Goal: Task Accomplishment & Management: Use online tool/utility

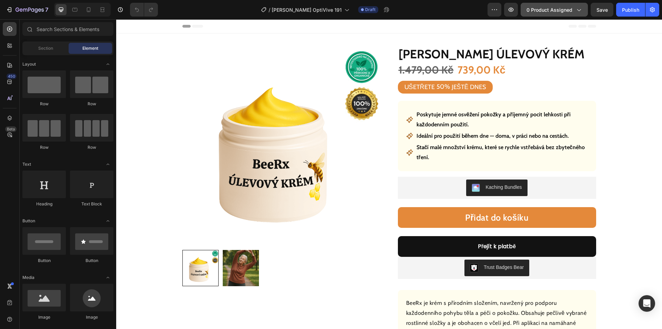
click at [554, 13] on span "0 product assigned" at bounding box center [550, 9] width 46 height 7
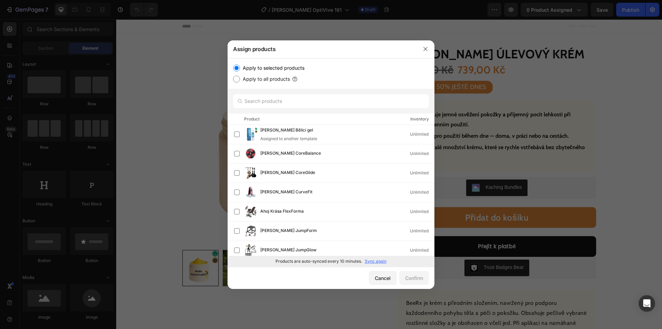
click at [371, 259] on p "Sync again" at bounding box center [376, 261] width 22 height 6
click at [284, 100] on input "text" at bounding box center [331, 101] width 196 height 14
paste input "[PERSON_NAME] Revitalizační korálky"
type input "[PERSON_NAME] Revitalizační korálky"
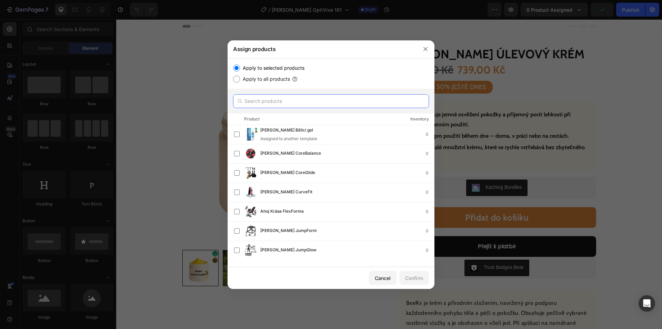
click at [305, 101] on input "text" at bounding box center [331, 101] width 196 height 14
paste input "[PERSON_NAME] Revitalizační korálky"
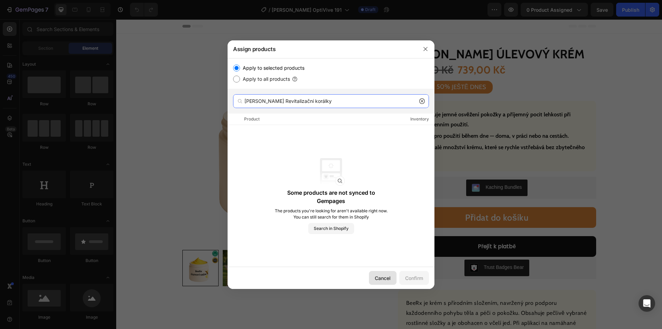
type input "[PERSON_NAME] Revitalizační korálky"
click at [383, 276] on div "Cancel" at bounding box center [383, 277] width 16 height 7
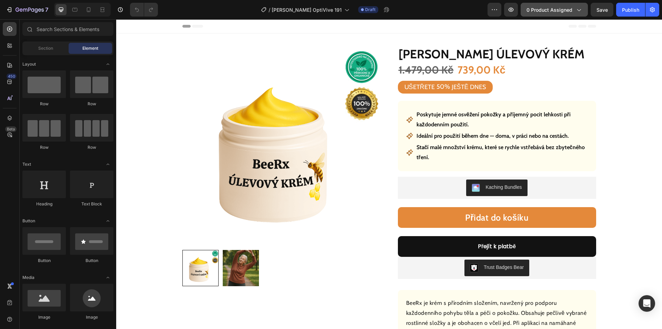
click at [549, 6] on span "0 product assigned" at bounding box center [550, 9] width 46 height 7
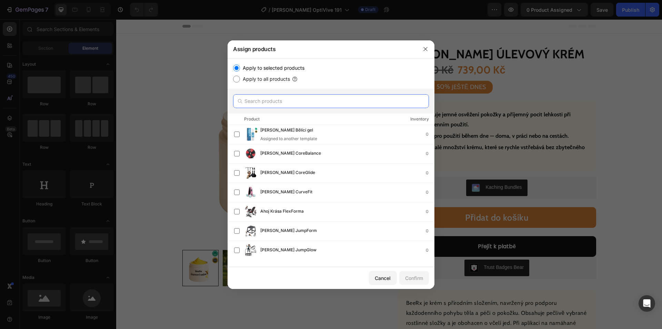
click at [305, 102] on input "text" at bounding box center [331, 101] width 196 height 14
paste input "[PERSON_NAME] Revitalizační korálky"
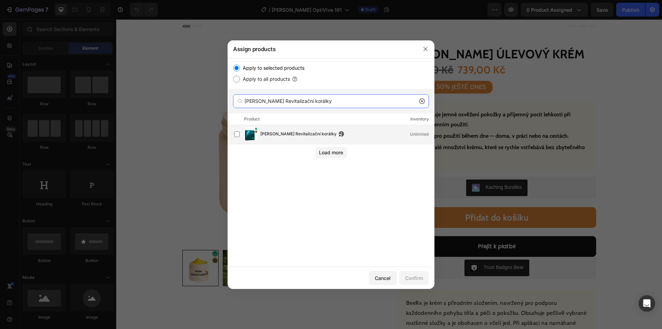
type input "[PERSON_NAME] Revitalizační korálky"
click at [291, 136] on span "[PERSON_NAME] Revitalizační korálky" at bounding box center [298, 134] width 76 height 8
click at [416, 277] on div "Confirm" at bounding box center [414, 277] width 18 height 7
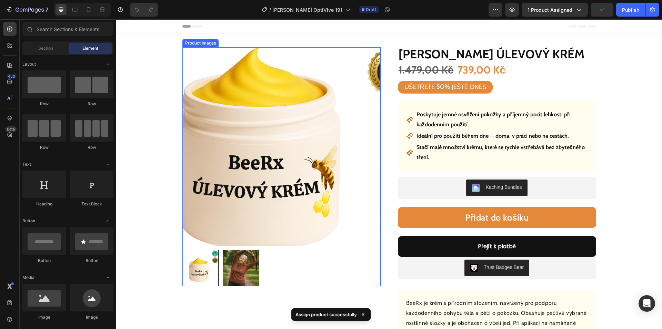
click at [280, 153] on img at bounding box center [281, 146] width 198 height 198
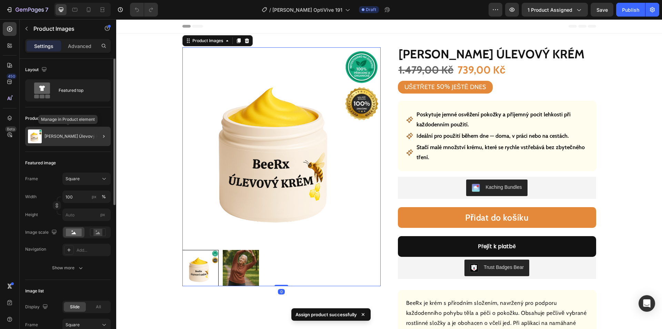
click at [64, 140] on div "[PERSON_NAME] Úlevový krém" at bounding box center [68, 136] width 86 height 19
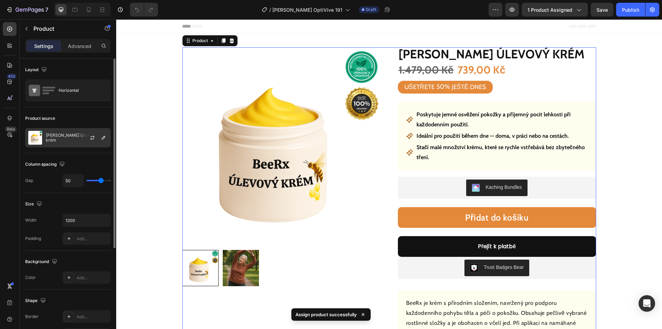
click at [62, 136] on p "[PERSON_NAME] Úlevový krém" at bounding box center [77, 138] width 62 height 10
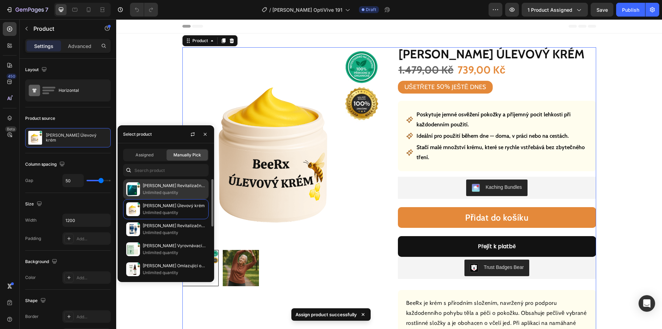
click at [164, 186] on p "[PERSON_NAME] Revitalizační korálky" at bounding box center [174, 185] width 63 height 7
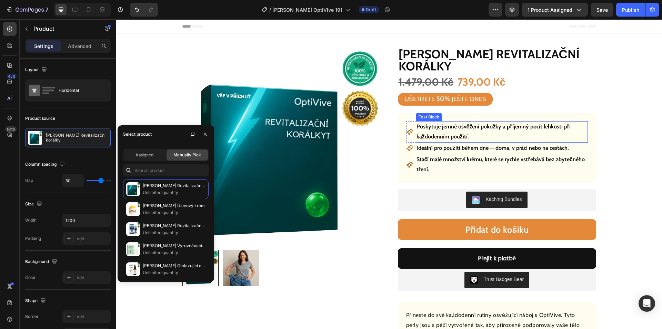
click at [472, 131] on p "Poskytuje jemné osvěžení pokožky a příjemný pocit lehkosti při každodenním použ…" at bounding box center [502, 132] width 171 height 20
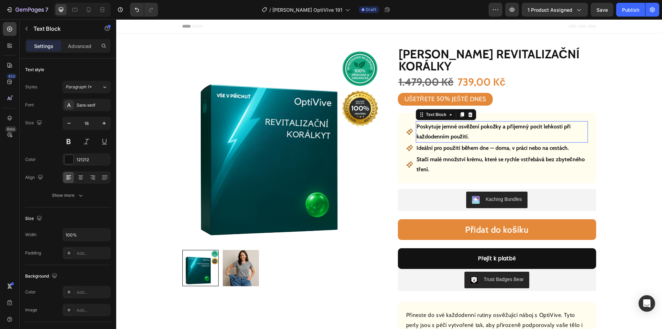
click at [468, 128] on p "Poskytuje jemné osvěžení pokožky a příjemný pocit lehkosti při každodenním použ…" at bounding box center [502, 132] width 171 height 20
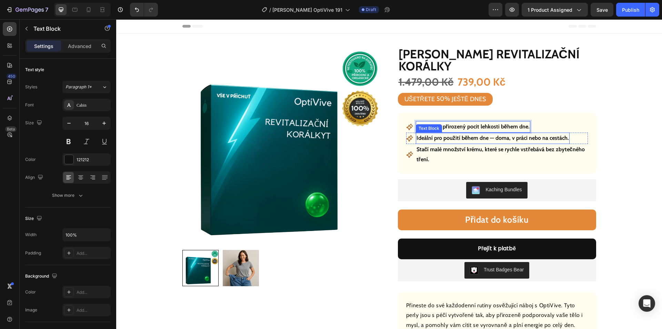
click at [462, 141] on p "Ideální pro použití během dne — doma, v práci nebo na cestách." at bounding box center [493, 138] width 153 height 10
click at [464, 139] on p "Ideální pro použití během dne — doma, v práci nebo na cestách." at bounding box center [493, 138] width 153 height 10
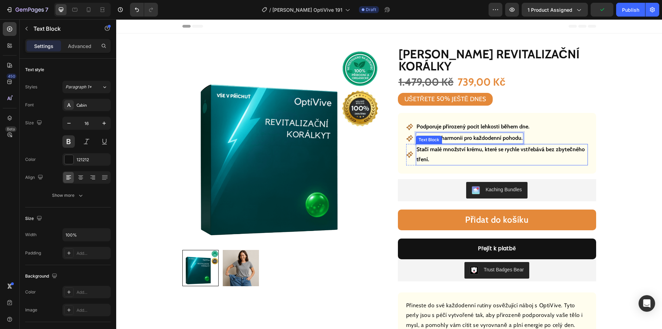
drag, startPoint x: 473, startPoint y: 151, endPoint x: 478, endPoint y: 148, distance: 6.1
click at [473, 151] on p "Stačí malé množství krému, které se rychle vstřebává bez zbytečného tření." at bounding box center [502, 154] width 171 height 20
click at [478, 147] on p "Stačí malé množství krému, které se rychle vstřebává bez zbytečného tření." at bounding box center [502, 154] width 171 height 20
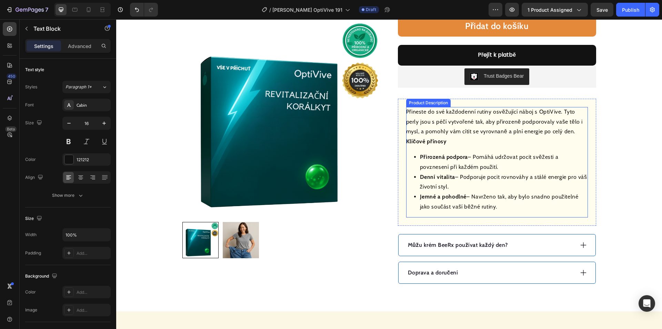
scroll to position [276, 0]
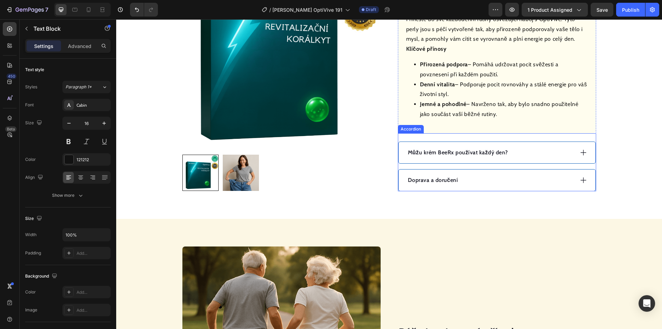
click at [492, 182] on div "Doprava a doručení" at bounding box center [490, 180] width 167 height 10
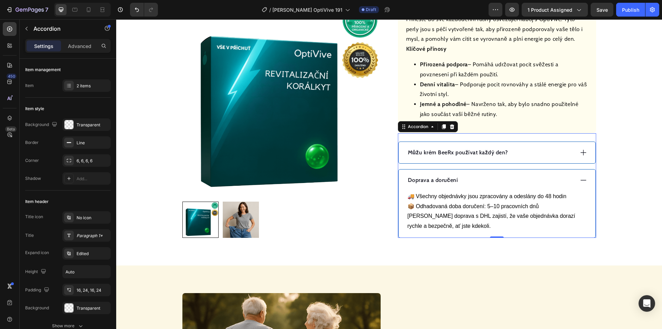
click at [528, 178] on div "Doprava a doručení" at bounding box center [490, 180] width 167 height 10
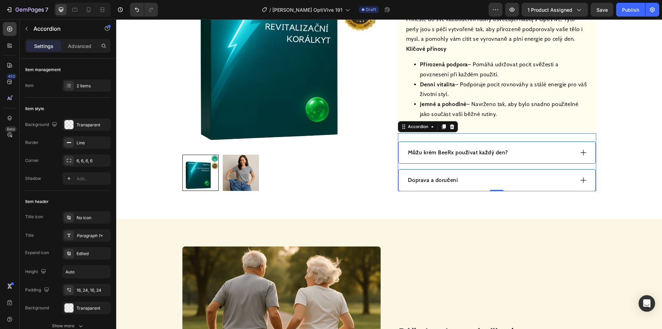
click at [547, 149] on div "Můžu krém BeeRx používat každý den?" at bounding box center [490, 152] width 167 height 10
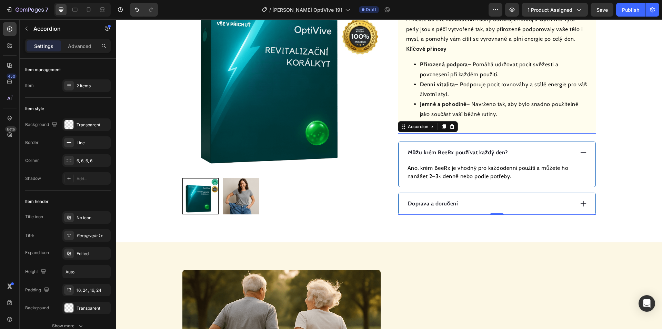
click at [476, 155] on p "Můžu krém BeeRx používat každý den?" at bounding box center [458, 152] width 100 height 8
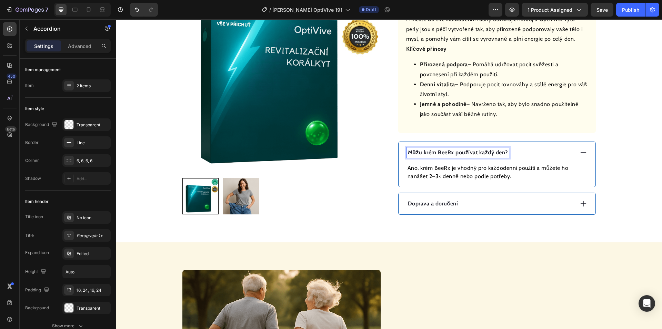
click at [476, 153] on p "Můžu krém BeeRx používat každý den?" at bounding box center [458, 152] width 100 height 8
click at [509, 151] on p "K čemu slouží OptiVive Revitalizing Beads?" at bounding box center [463, 152] width 111 height 8
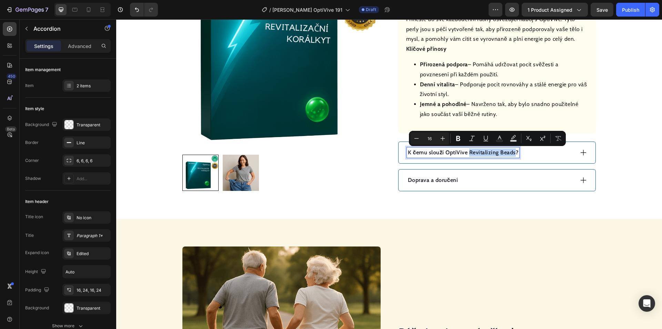
drag, startPoint x: 510, startPoint y: 151, endPoint x: 466, endPoint y: 152, distance: 44.5
click at [466, 152] on p "K čemu slouží OptiVive Revitalizing Beads?" at bounding box center [463, 152] width 111 height 8
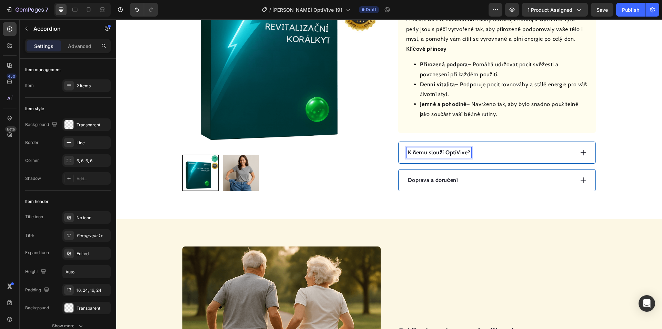
click at [518, 156] on div "K čemu slouží OptiVive?" at bounding box center [490, 152] width 167 height 10
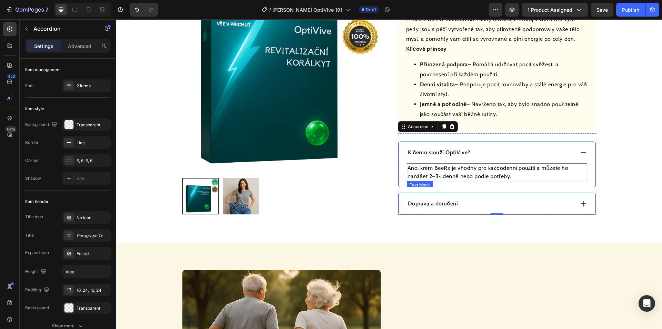
click at [476, 168] on p "Ano, krém BeeRx je vhodný pro každodenní použití a můžete ho nanášet 2–3× denně…" at bounding box center [497, 172] width 179 height 17
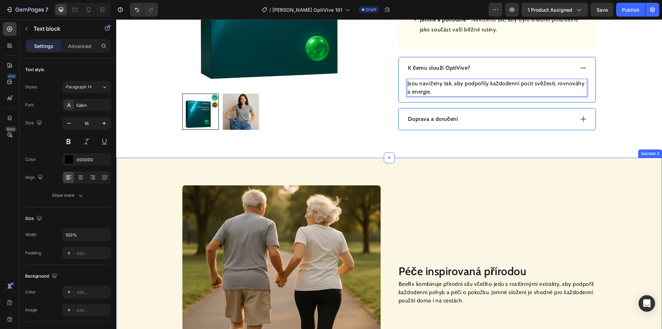
scroll to position [379, 0]
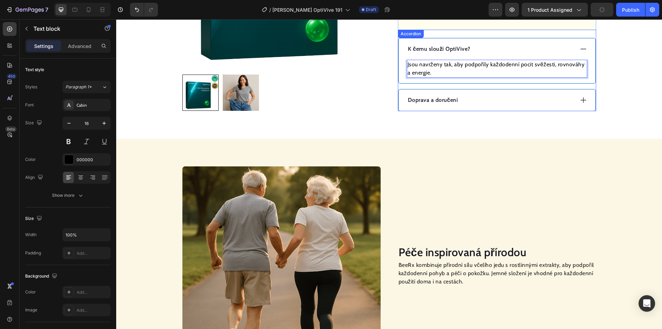
click at [493, 103] on div "Doprava a doručení" at bounding box center [490, 100] width 167 height 10
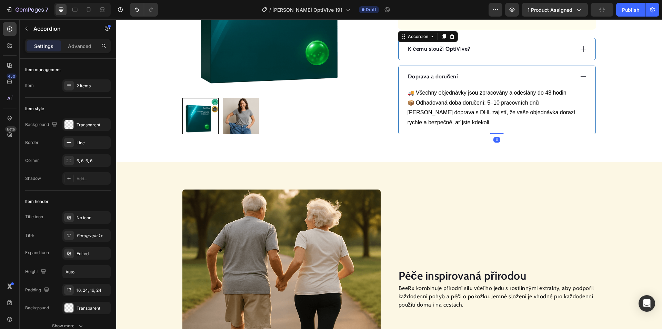
click at [493, 103] on p "🚚 Všechny objednávky jsou zpracovány a odeslány do 48 hodin 📦 Odhadovaná doba d…" at bounding box center [497, 98] width 179 height 20
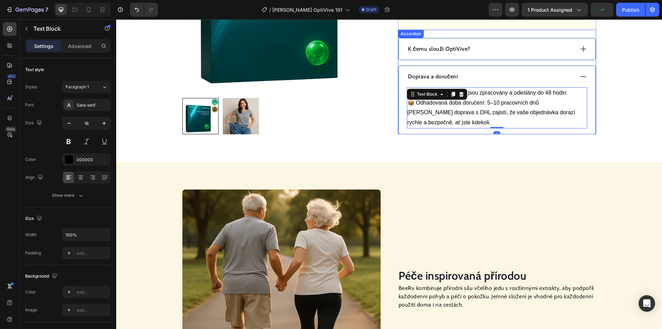
click at [496, 80] on div "Doprava a doručení" at bounding box center [490, 76] width 167 height 10
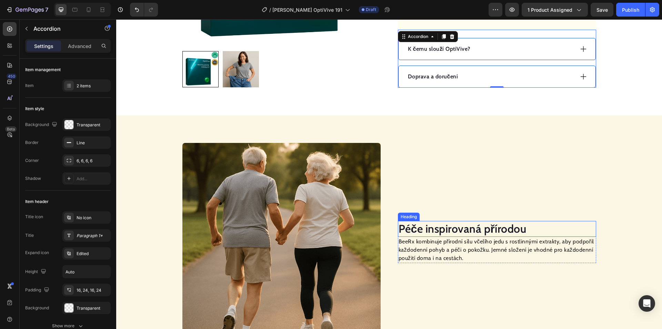
click at [449, 231] on h2 "Péče inspirovaná přírodou" at bounding box center [497, 229] width 198 height 16
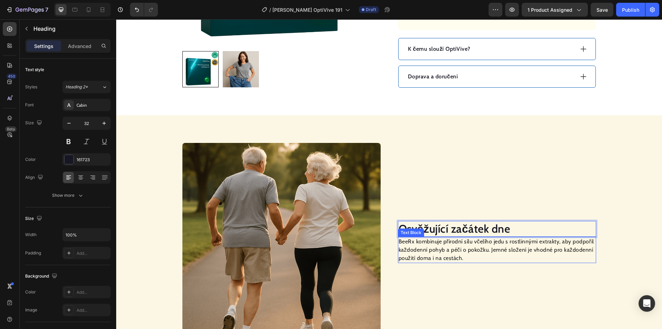
click at [459, 248] on p "BeeRx kombinuje přírodní sílu včelího jedu s rostlinnými extrakty, aby podpořil…" at bounding box center [497, 249] width 197 height 25
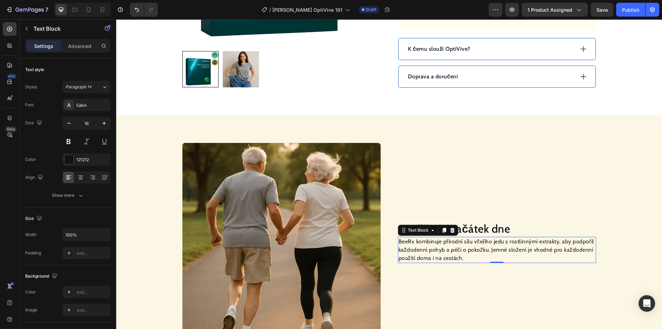
click at [459, 248] on p "BeeRx kombinuje přírodní sílu včelího jedu s rostlinnými extrakty, aby podpořil…" at bounding box center [497, 249] width 197 height 25
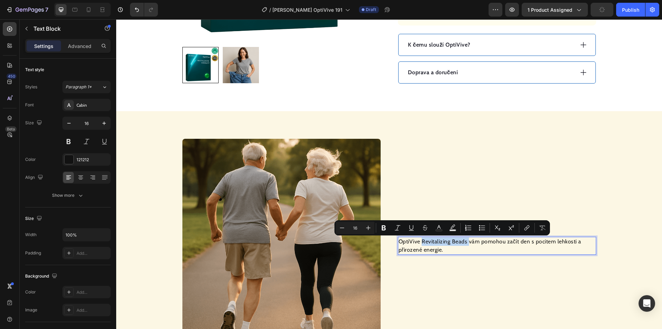
drag, startPoint x: 466, startPoint y: 241, endPoint x: 421, endPoint y: 242, distance: 45.2
click at [421, 242] on p "OptiVive Revitalizing Beads vám pomohou začít den s pocitem lehkosti a přirozen…" at bounding box center [497, 245] width 197 height 17
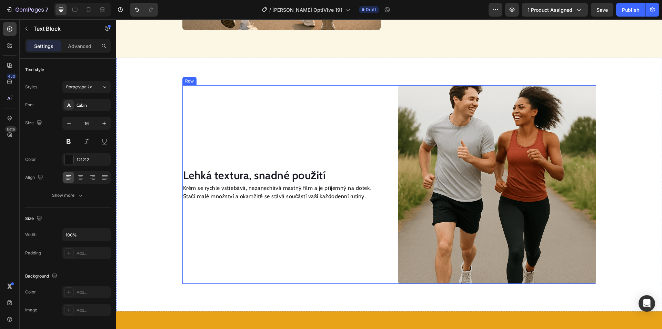
scroll to position [698, 0]
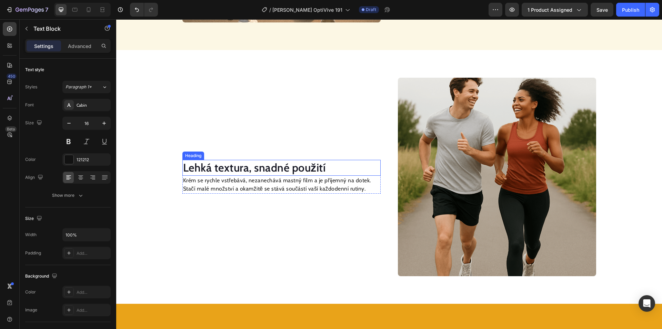
click at [268, 168] on h2 "Lehká textura, snadné použití" at bounding box center [281, 168] width 198 height 16
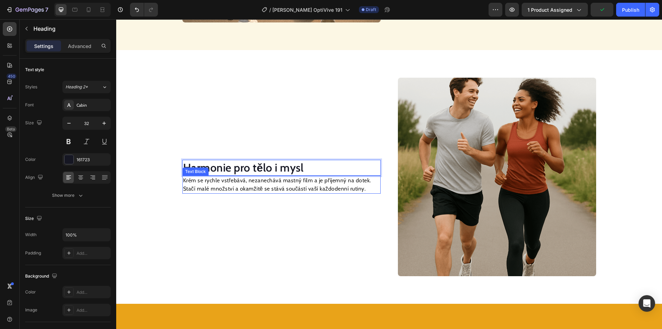
click at [262, 188] on p "Krém se rychle vstřebává, nezanechává mastný film a je příjemný na dotek. Stačí…" at bounding box center [281, 184] width 197 height 17
click at [262, 187] on p "Krém se rychle vstřebává, nezanechává mastný film a je příjemný na dotek. Stačí…" at bounding box center [281, 184] width 197 height 17
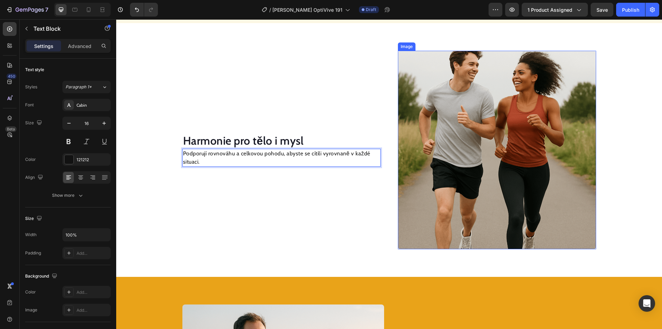
scroll to position [836, 0]
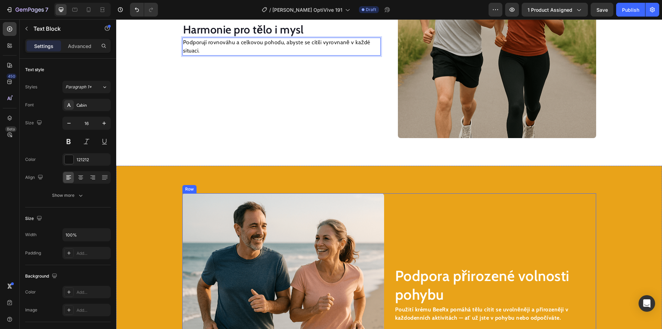
click at [421, 275] on h2 "Podpora přirozené volnosti pohybu" at bounding box center [496, 285] width 202 height 39
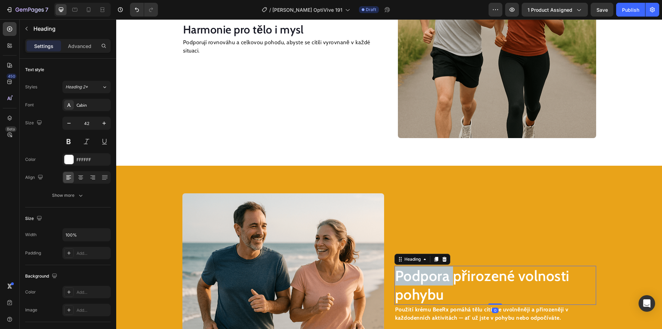
click at [421, 275] on h2 "Podpora přirozené volnosti pohybu" at bounding box center [496, 285] width 202 height 39
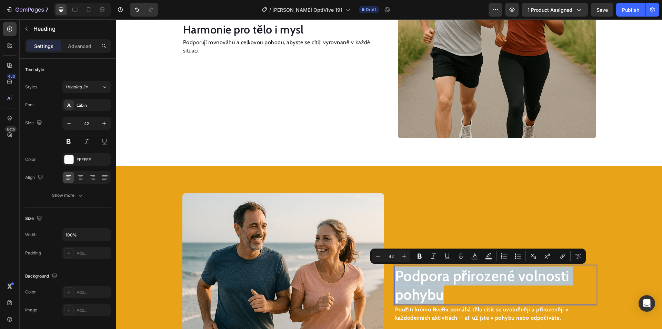
scroll to position [845, 0]
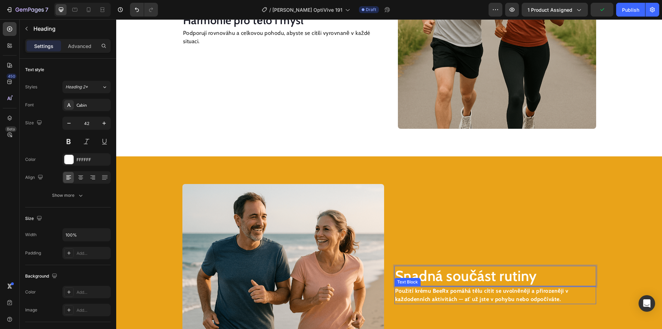
click at [438, 299] on strong "Použití krému BeeRx pomáhá tělu cítit se uvolněněji a přirozeněji v každodenníc…" at bounding box center [481, 294] width 173 height 15
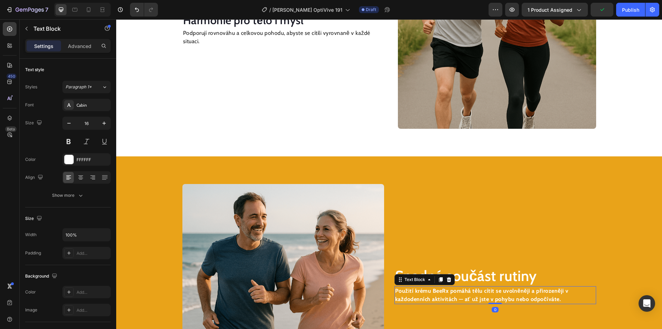
click at [438, 299] on strong "Použití krému BeeRx pomáhá tělu cítit se uvolněněji a přirozeněji v každodenníc…" at bounding box center [481, 294] width 173 height 15
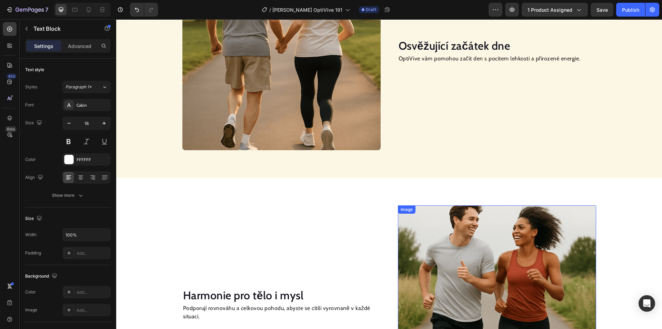
scroll to position [569, 0]
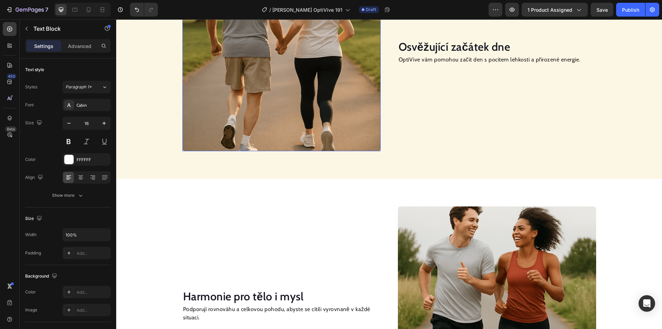
click at [292, 84] on img at bounding box center [281, 52] width 198 height 198
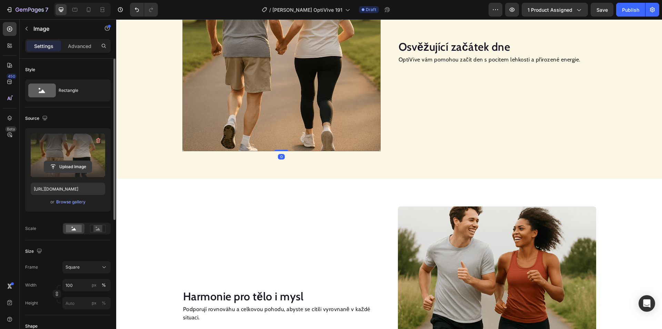
click at [80, 163] on input "file" at bounding box center [68, 167] width 48 height 12
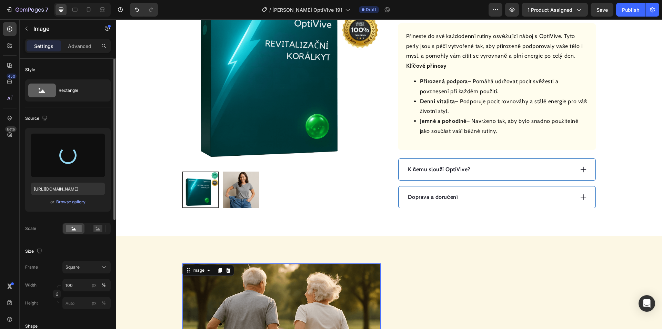
type input "[URL][DOMAIN_NAME]"
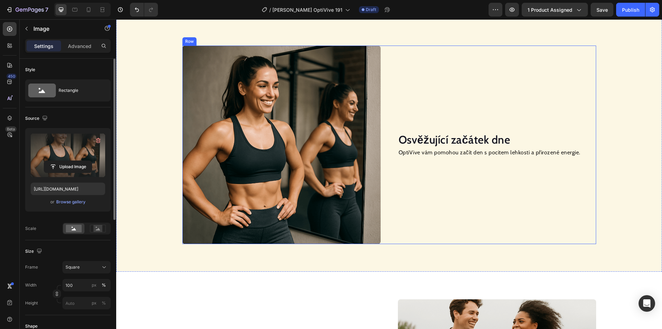
scroll to position [673, 0]
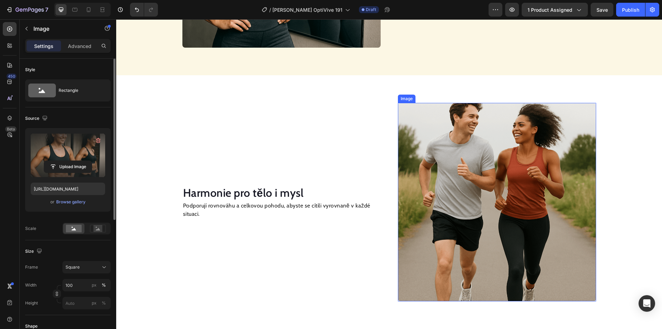
click at [497, 178] on img at bounding box center [497, 202] width 198 height 198
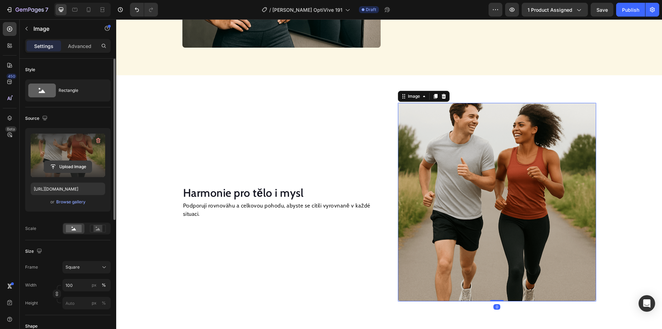
click at [76, 166] on input "file" at bounding box center [68, 167] width 48 height 12
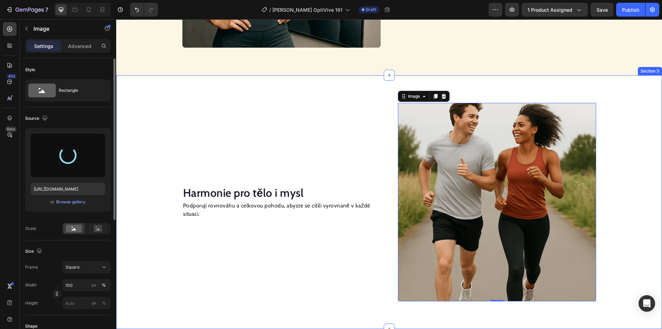
type input "[URL][DOMAIN_NAME]"
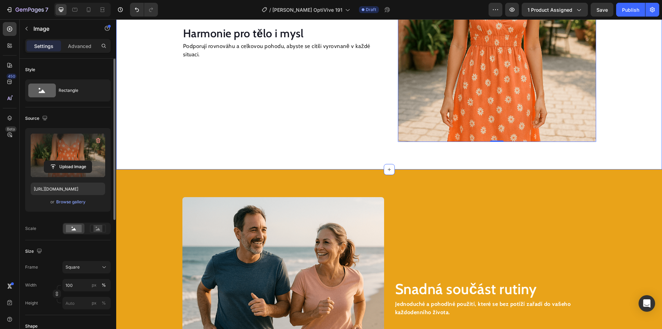
scroll to position [983, 0]
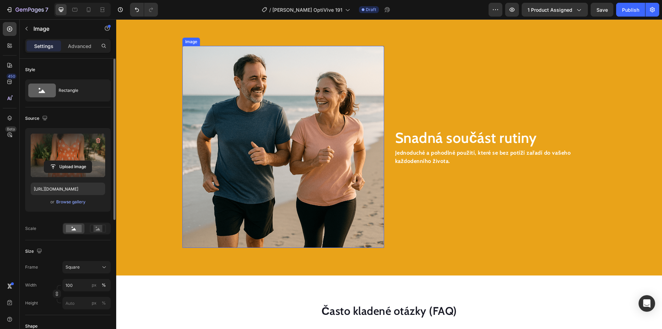
click at [296, 166] on img at bounding box center [283, 147] width 202 height 202
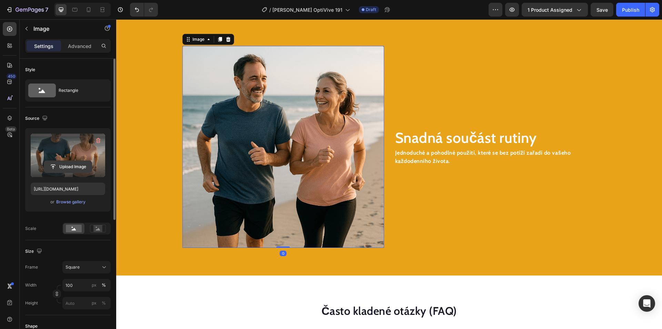
click at [61, 164] on input "file" at bounding box center [68, 167] width 48 height 12
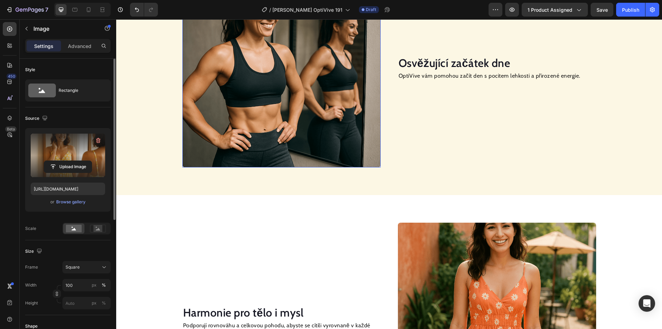
scroll to position [466, 0]
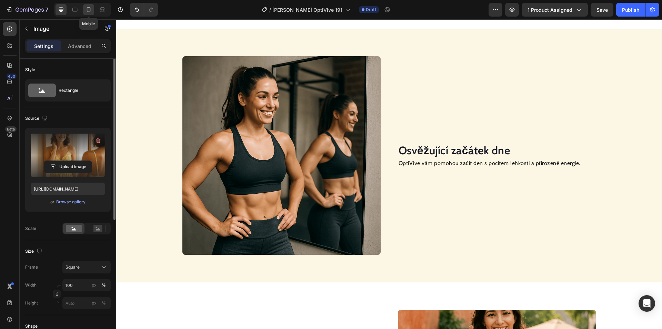
click at [90, 9] on icon at bounding box center [89, 9] width 4 height 5
type input "[URL][DOMAIN_NAME]"
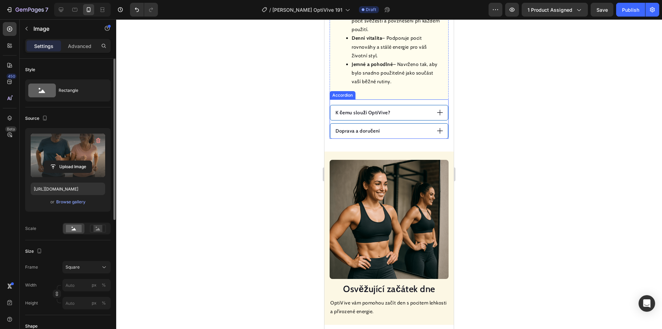
scroll to position [569, 0]
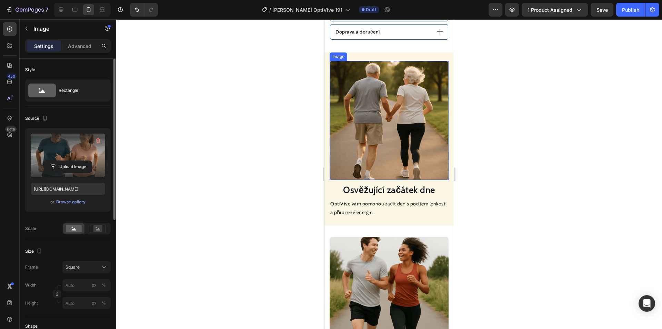
click at [392, 133] on img at bounding box center [389, 120] width 119 height 119
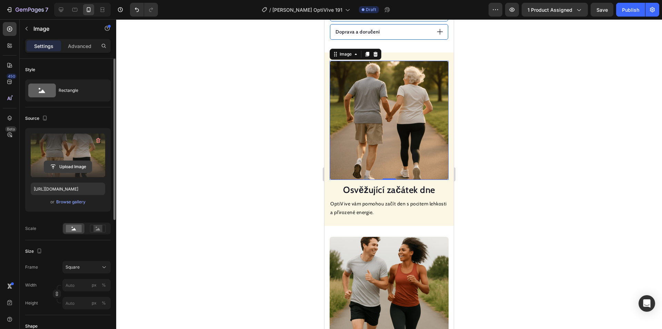
click at [70, 165] on input "file" at bounding box center [68, 167] width 48 height 12
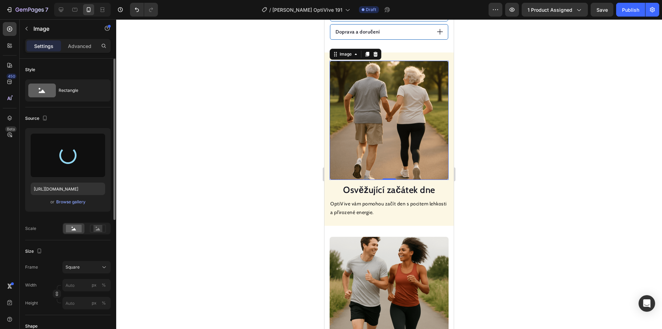
type input "[URL][DOMAIN_NAME]"
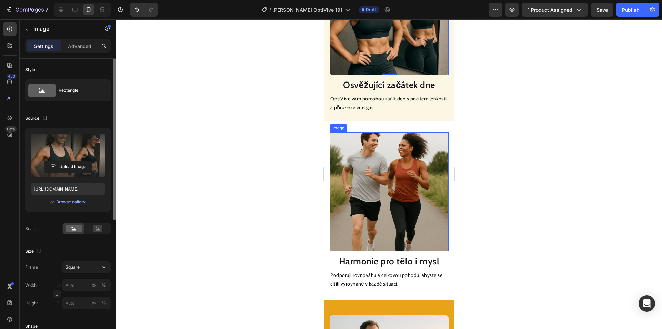
scroll to position [707, 0]
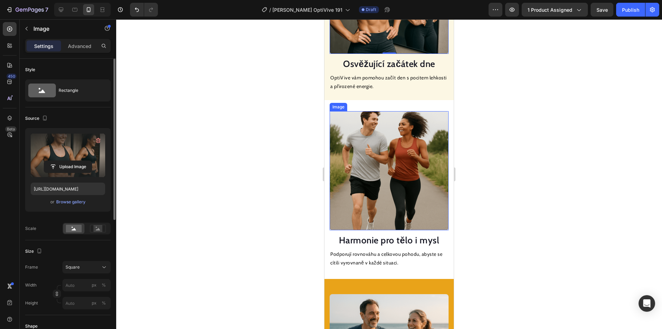
click at [385, 144] on img at bounding box center [389, 170] width 119 height 119
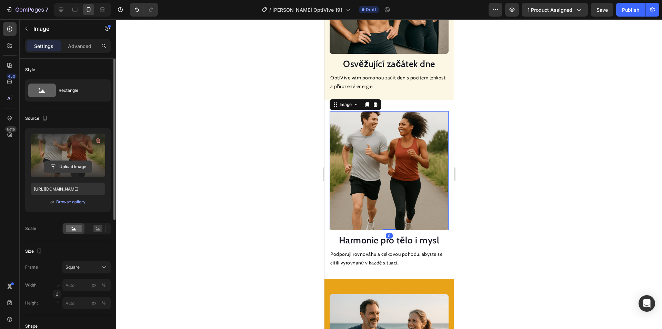
click at [69, 168] on input "file" at bounding box center [68, 167] width 48 height 12
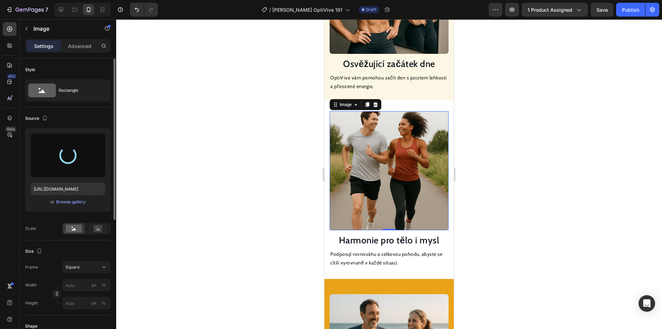
type input "[URL][DOMAIN_NAME]"
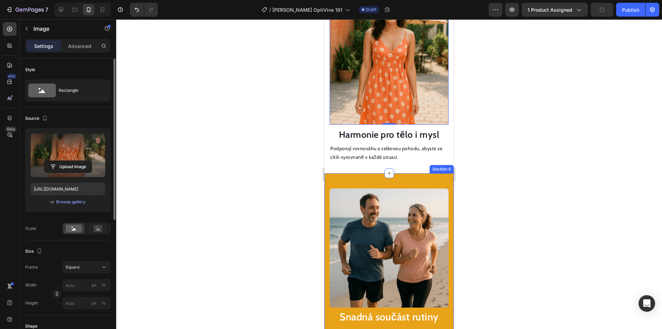
scroll to position [845, 0]
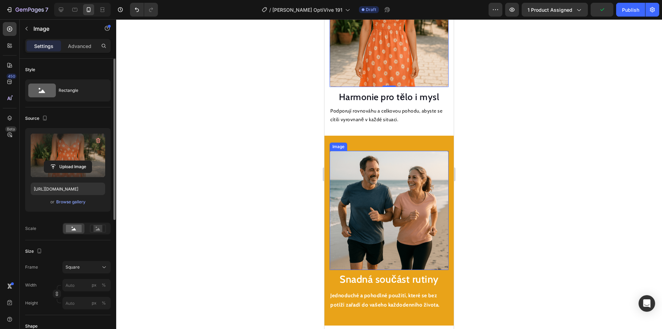
click at [383, 168] on img at bounding box center [389, 210] width 119 height 119
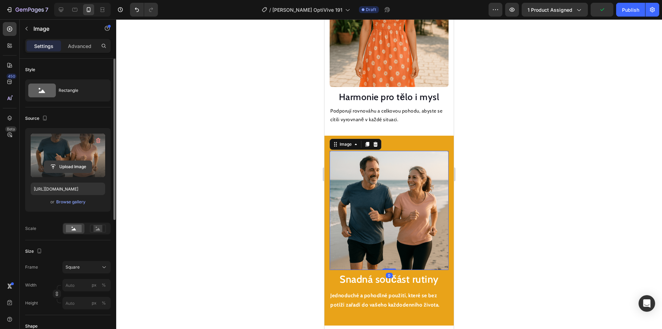
click at [69, 162] on input "file" at bounding box center [68, 167] width 48 height 12
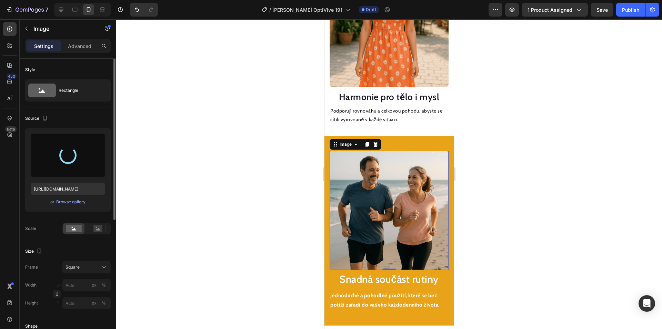
type input "[URL][DOMAIN_NAME]"
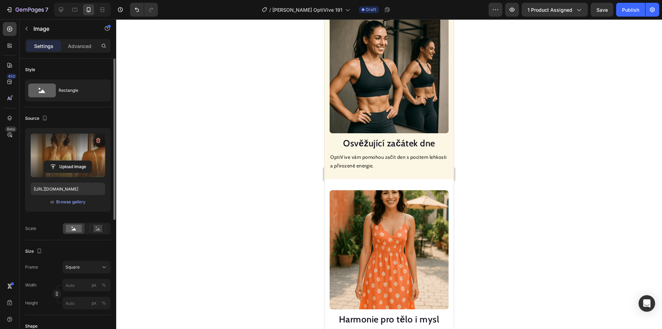
scroll to position [569, 0]
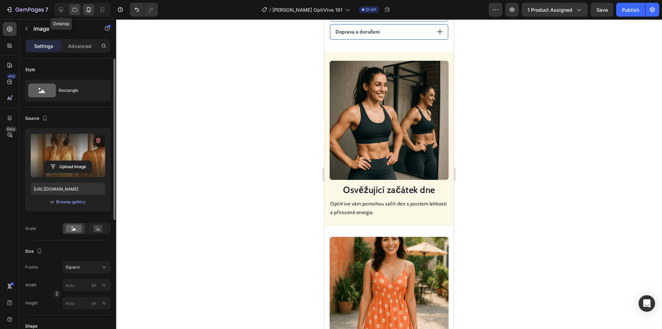
click at [62, 10] on icon at bounding box center [61, 10] width 4 height 4
type input "100"
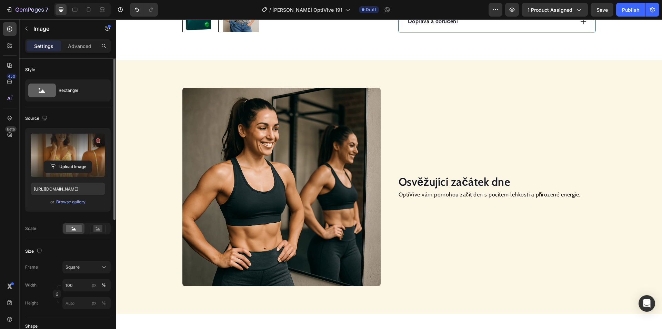
scroll to position [251, 0]
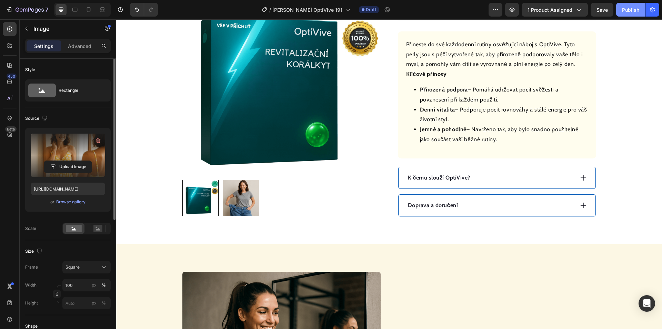
click at [634, 13] on div "Publish" at bounding box center [630, 9] width 17 height 7
click at [488, 209] on div "Doprava a doručení" at bounding box center [490, 205] width 167 height 10
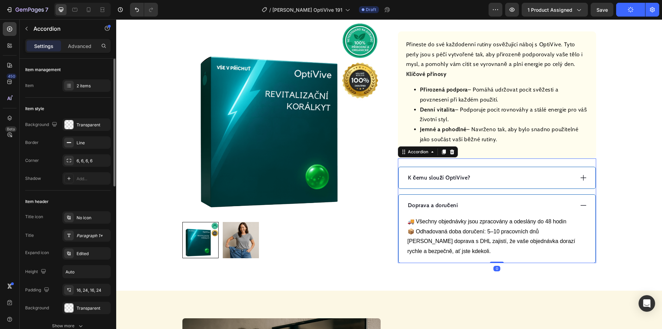
click at [495, 203] on div "Doprava a doručení" at bounding box center [490, 205] width 167 height 10
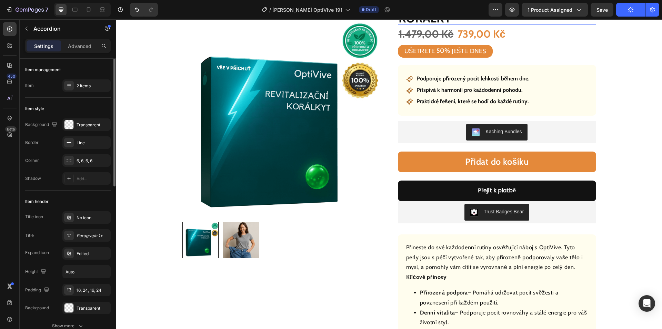
scroll to position [9, 0]
